Goal: Task Accomplishment & Management: Manage account settings

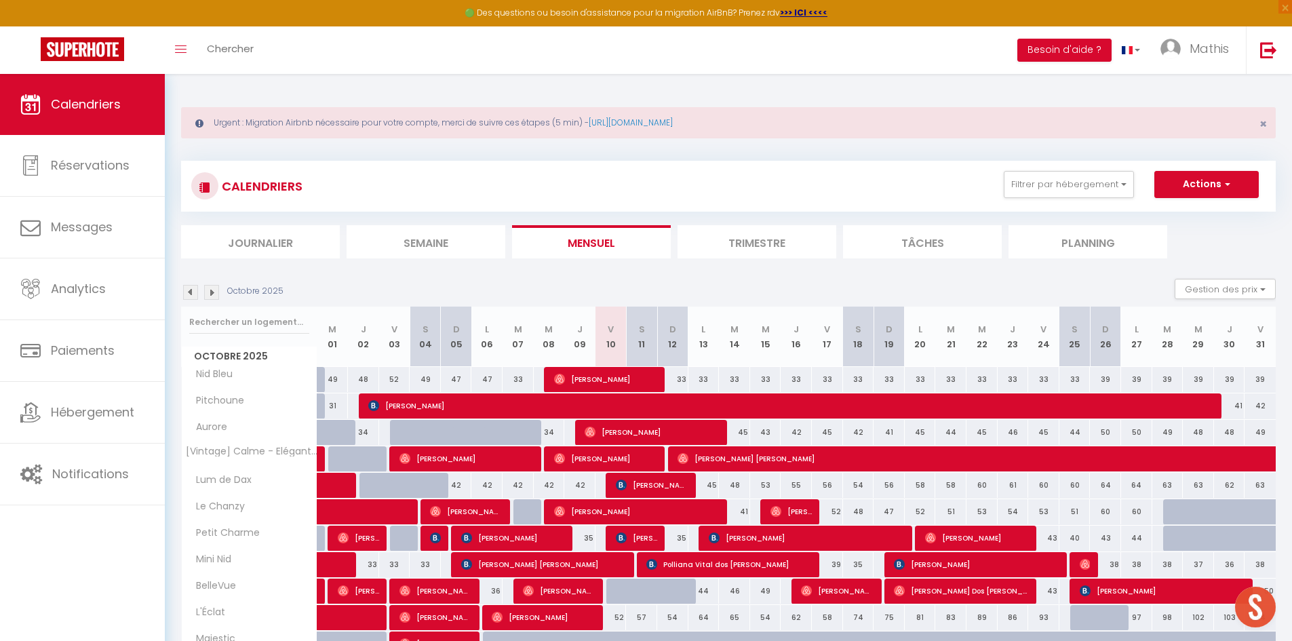
scroll to position [74, 0]
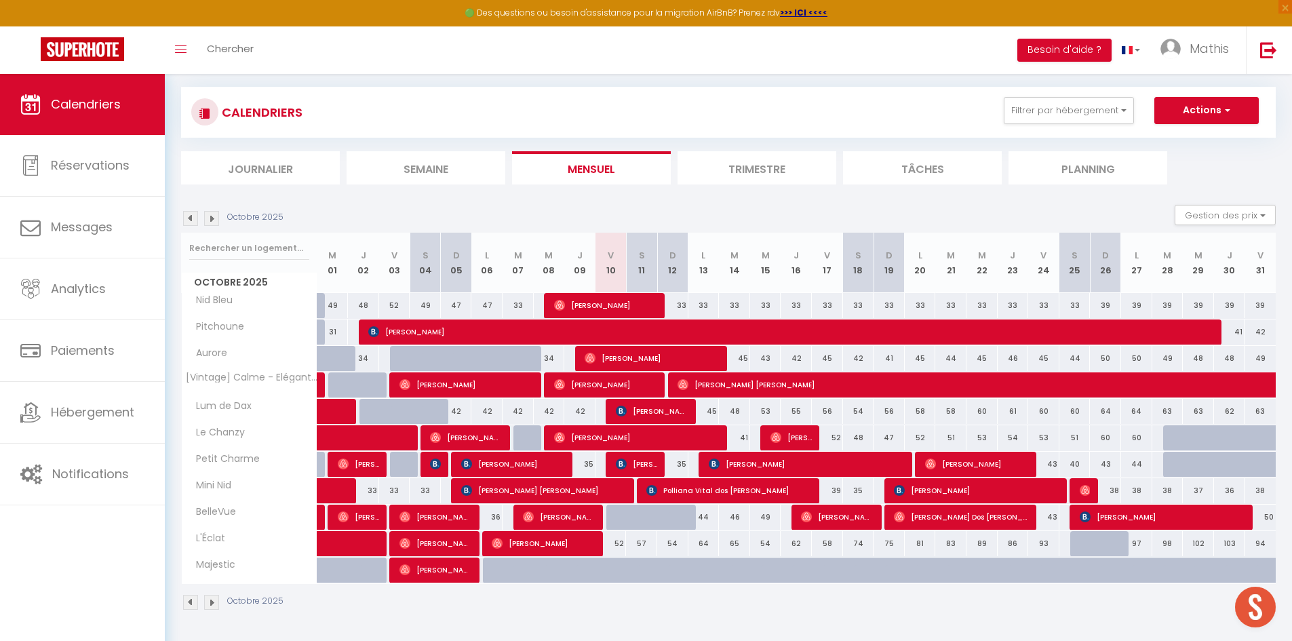
drag, startPoint x: 582, startPoint y: 464, endPoint x: 593, endPoint y: 468, distance: 12.2
click at [593, 468] on div "35" at bounding box center [579, 464] width 31 height 25
select select "1"
type input "Jeu 09 Octobre 2025"
type input "Ven 10 Octobre 2025"
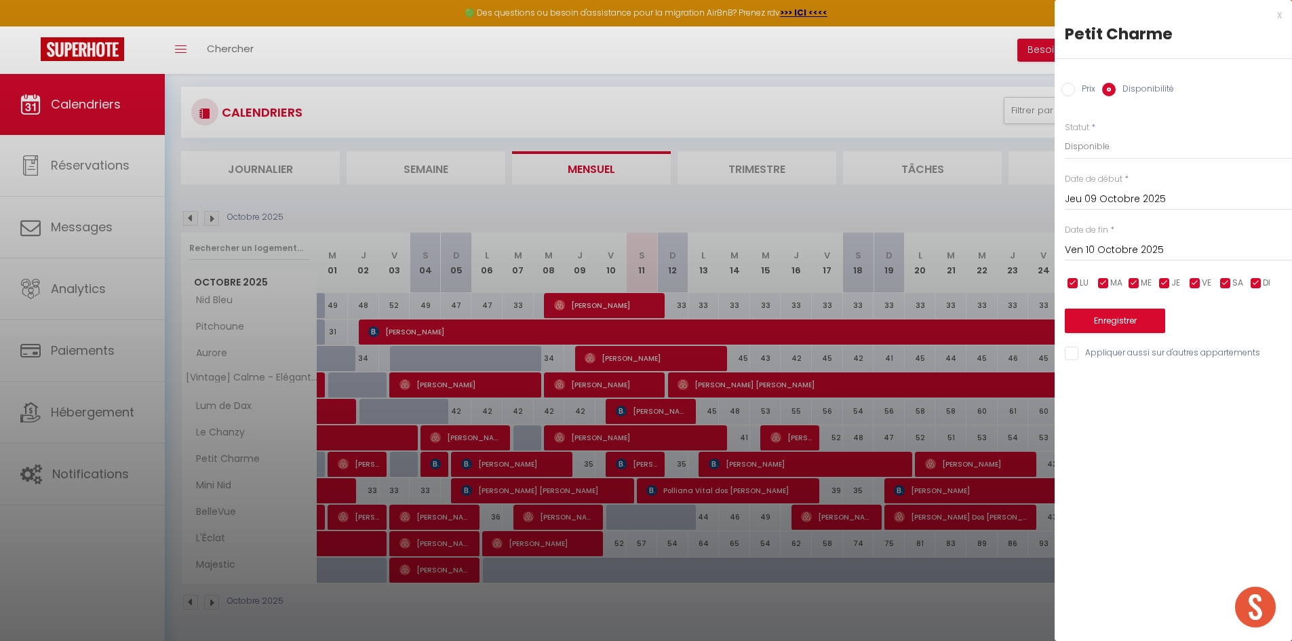
click at [633, 622] on div at bounding box center [646, 320] width 1292 height 641
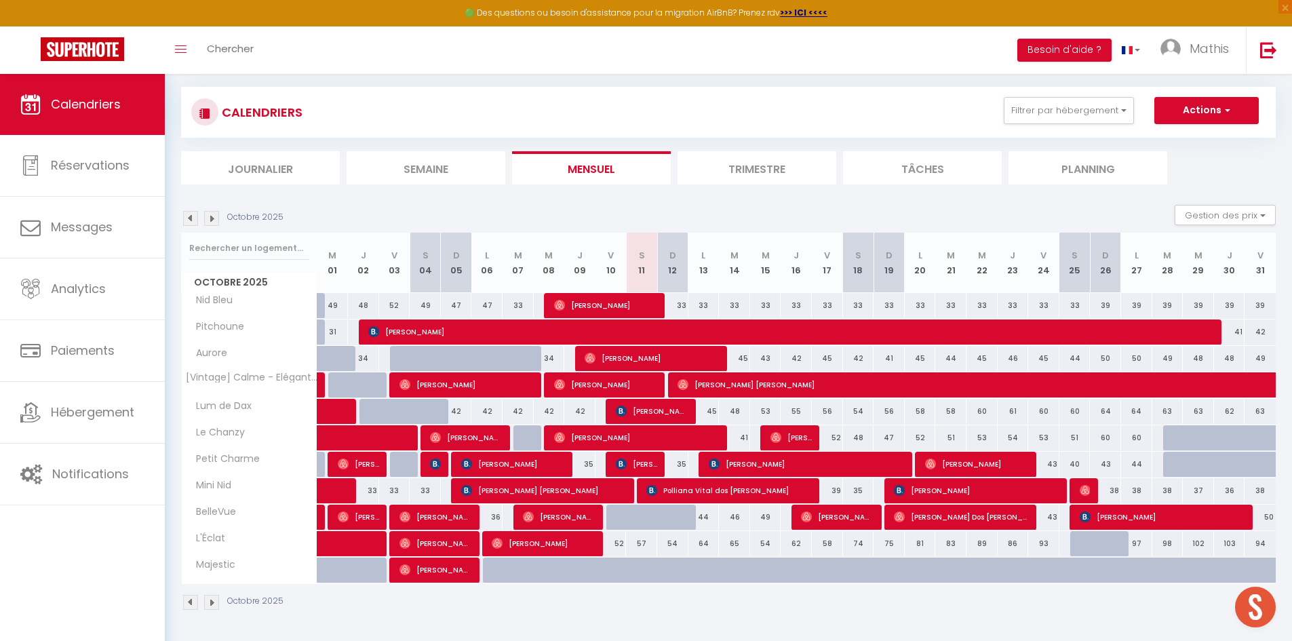
click at [677, 463] on div "35" at bounding box center [672, 464] width 31 height 25
select select "1"
type input "Dim 12 Octobre 2025"
type input "Lun 13 Octobre 2025"
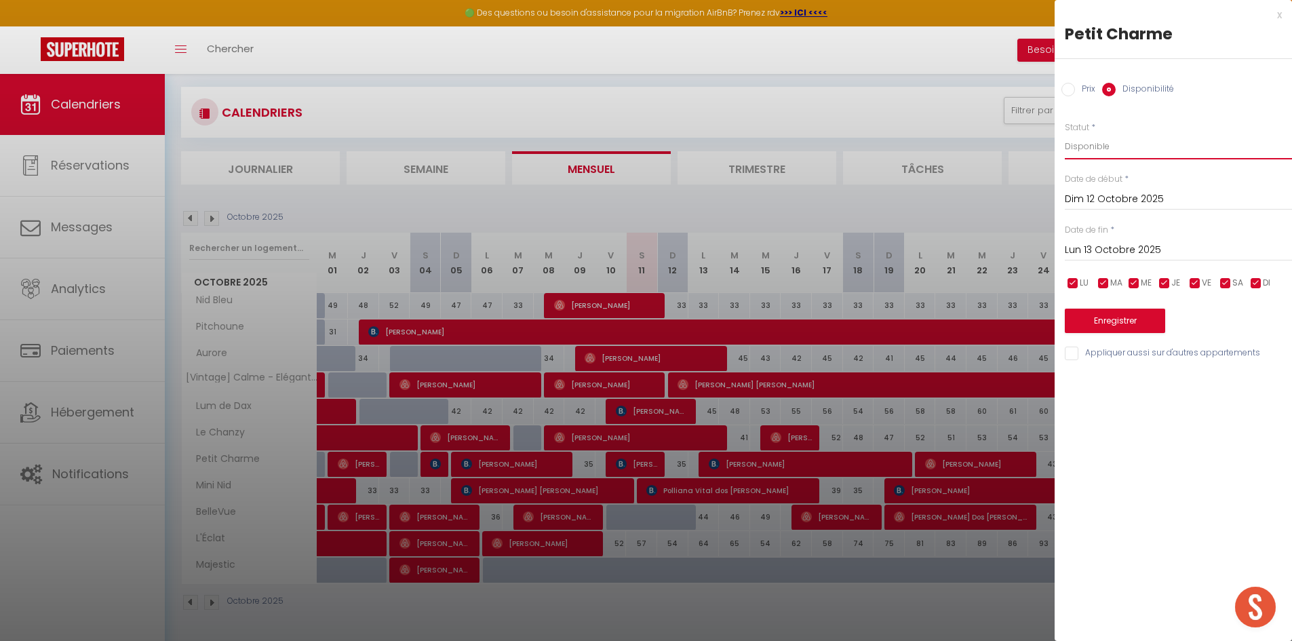
click at [1106, 146] on select "Disponible Indisponible" at bounding box center [1177, 147] width 227 height 26
select select "0"
click at [1064, 134] on select "Disponible Indisponible" at bounding box center [1177, 147] width 227 height 26
click at [1083, 317] on button "Enregistrer" at bounding box center [1114, 320] width 100 height 24
